Goal: Navigation & Orientation: Find specific page/section

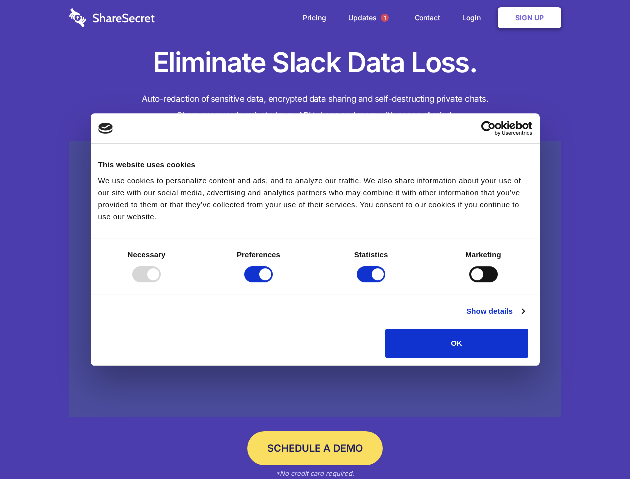
click at [161, 282] on div at bounding box center [146, 274] width 28 height 16
click at [273, 282] on input "Preferences" at bounding box center [258, 274] width 28 height 16
checkbox input "false"
click at [372, 282] on input "Statistics" at bounding box center [370, 274] width 28 height 16
checkbox input "false"
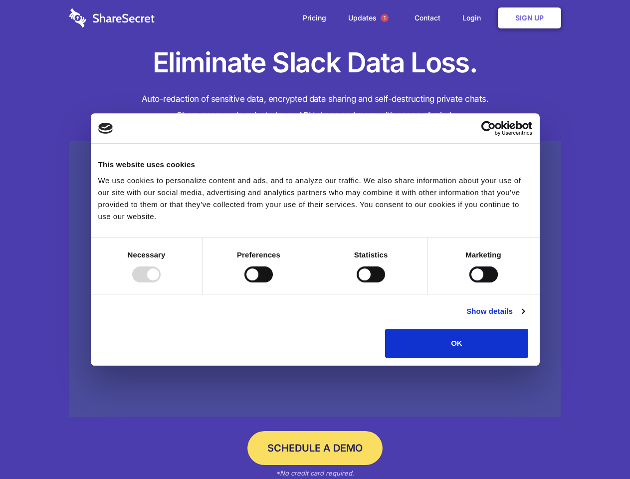
click at [469, 282] on input "Marketing" at bounding box center [483, 274] width 28 height 16
checkbox input "true"
click at [524, 317] on link "Show details" at bounding box center [495, 311] width 58 height 12
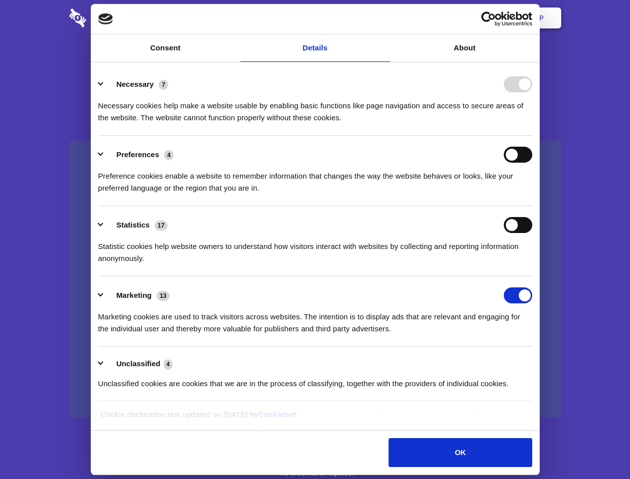
click at [532, 194] on div "Preference cookies enable a website to remember information that changes the wa…" at bounding box center [315, 178] width 434 height 31
click at [384, 18] on span "1" at bounding box center [384, 18] width 8 height 8
